Goal: Task Accomplishment & Management: Manage account settings

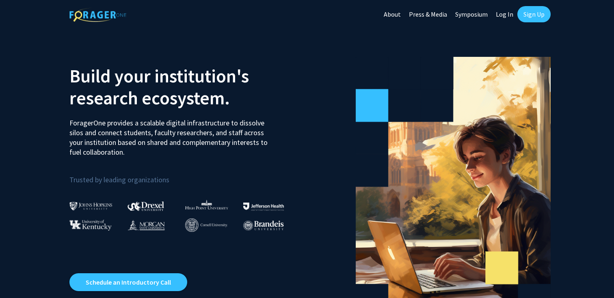
click at [504, 13] on link "Log In" at bounding box center [504, 14] width 26 height 28
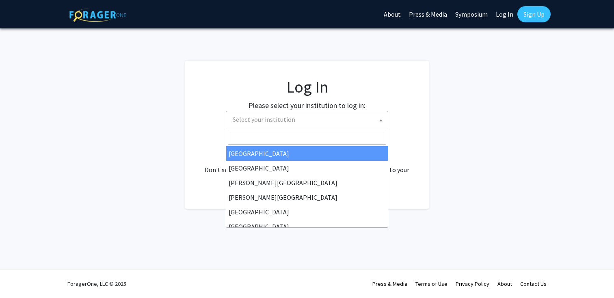
click at [278, 126] on span "Select your institution" at bounding box center [308, 119] width 158 height 17
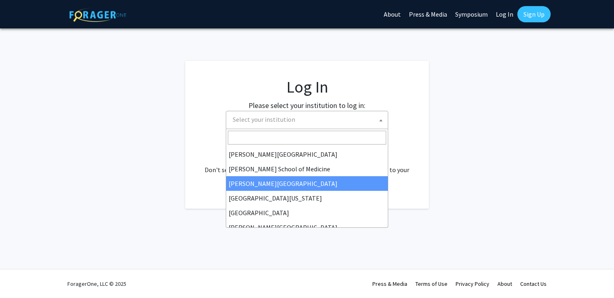
scroll to position [215, 0]
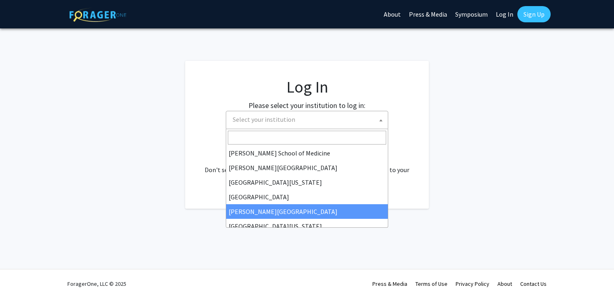
select select "24"
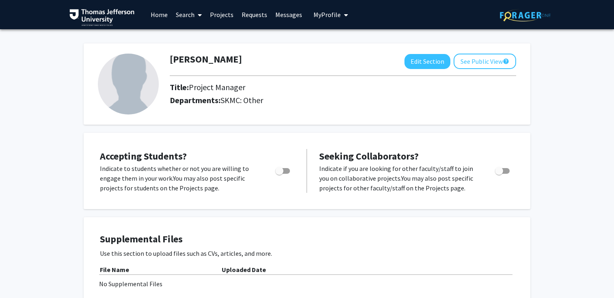
click at [336, 13] on span "My Profile" at bounding box center [326, 15] width 27 height 8
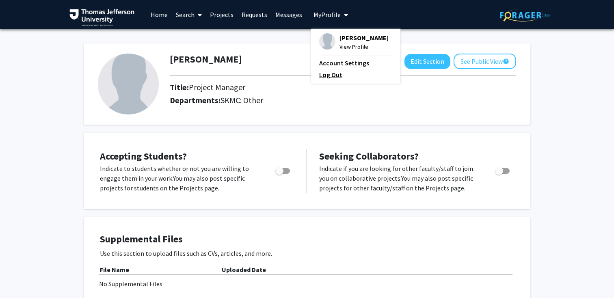
click at [336, 74] on link "Log Out" at bounding box center [355, 75] width 73 height 10
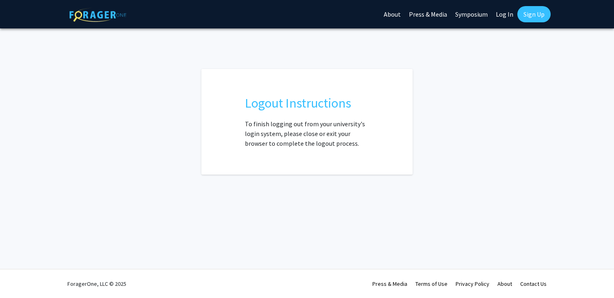
click at [395, 17] on link "About" at bounding box center [391, 14] width 25 height 28
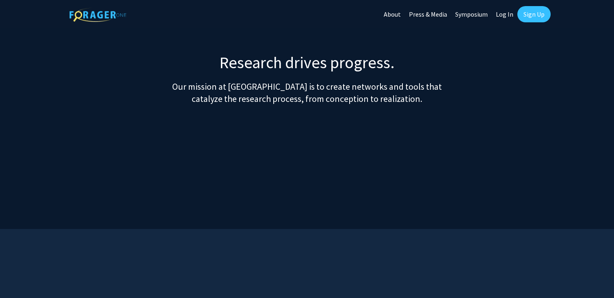
click at [504, 15] on link "Log In" at bounding box center [504, 14] width 26 height 28
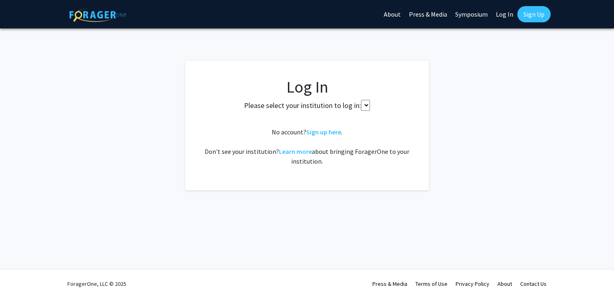
select select
